Goal: Use online tool/utility

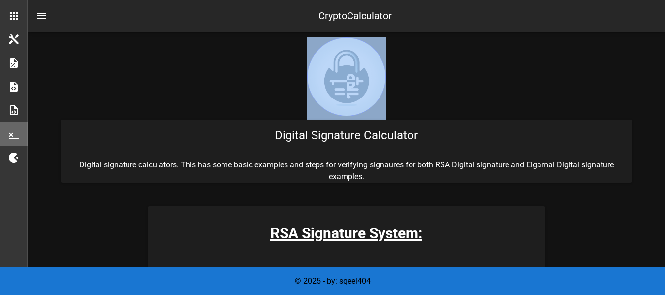
drag, startPoint x: 664, startPoint y: 30, endPoint x: 670, endPoint y: 62, distance: 32.0
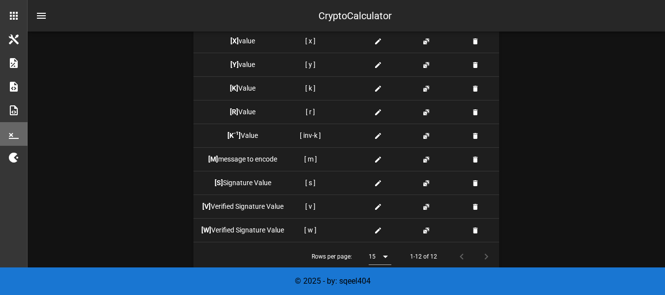
scroll to position [1227, 0]
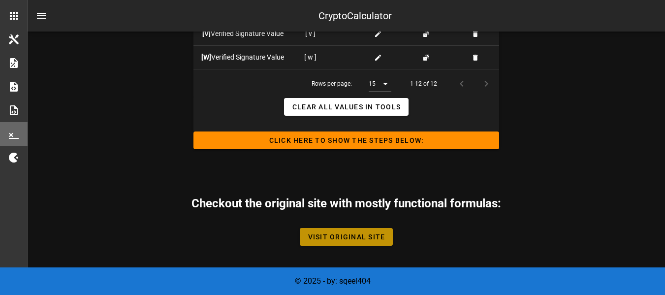
click at [368, 238] on span "Visit Original Site" at bounding box center [347, 237] width 78 height 8
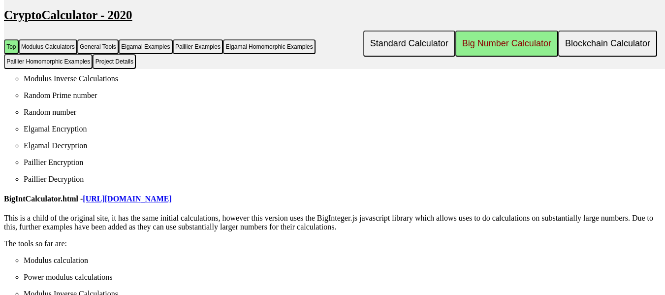
scroll to position [4468, 0]
